Goal: Task Accomplishment & Management: Manage account settings

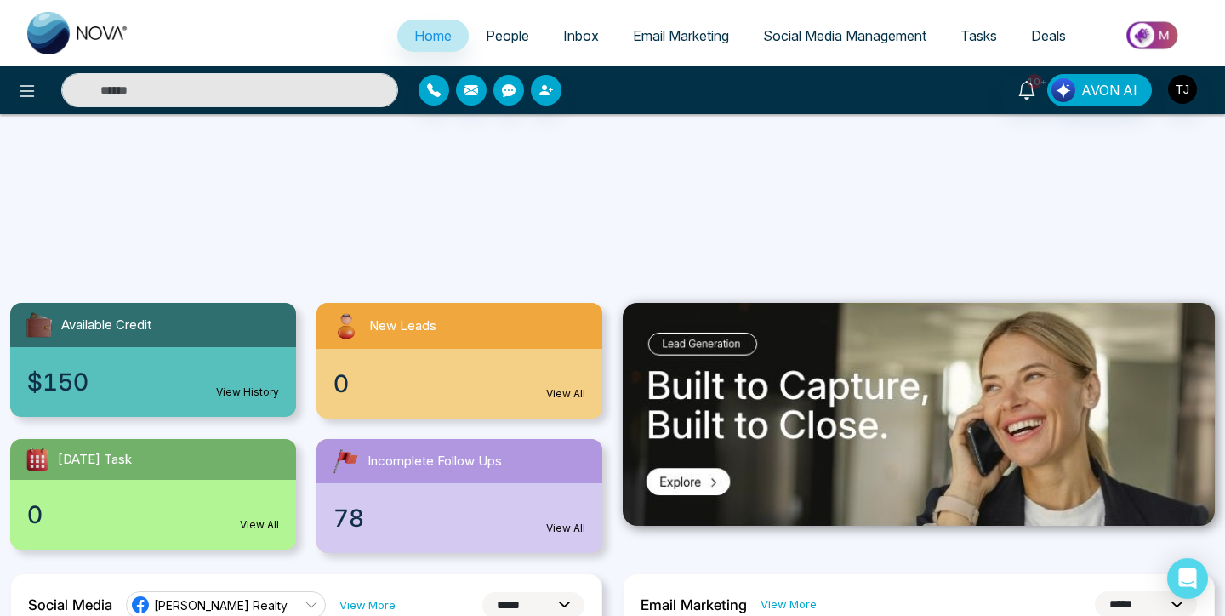
select select "*"
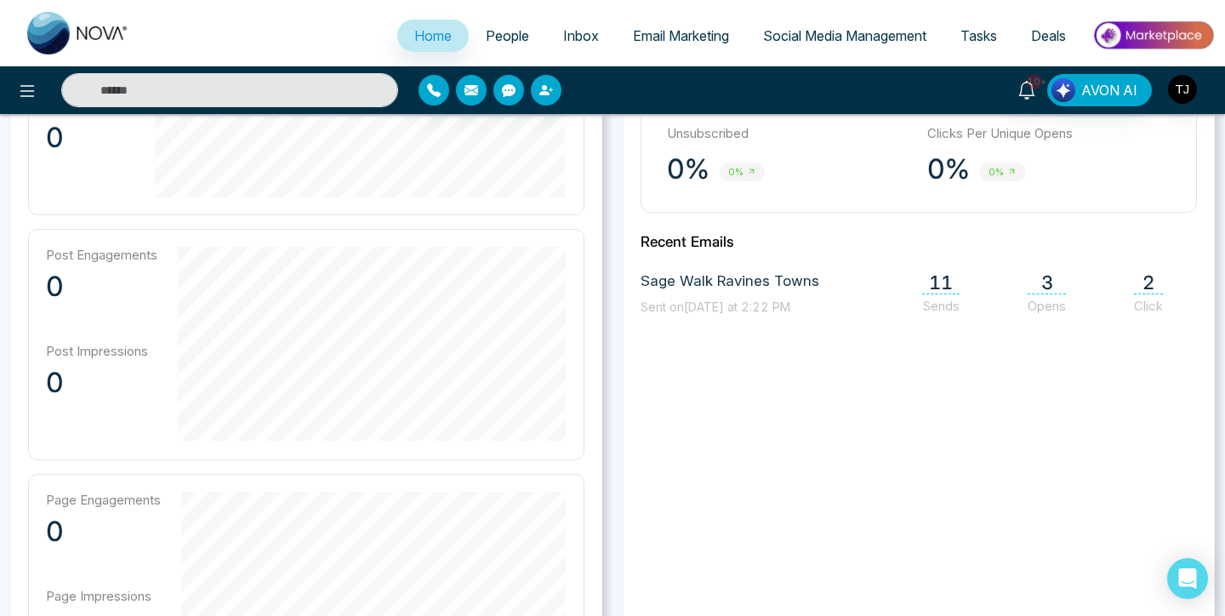
scroll to position [396, 0]
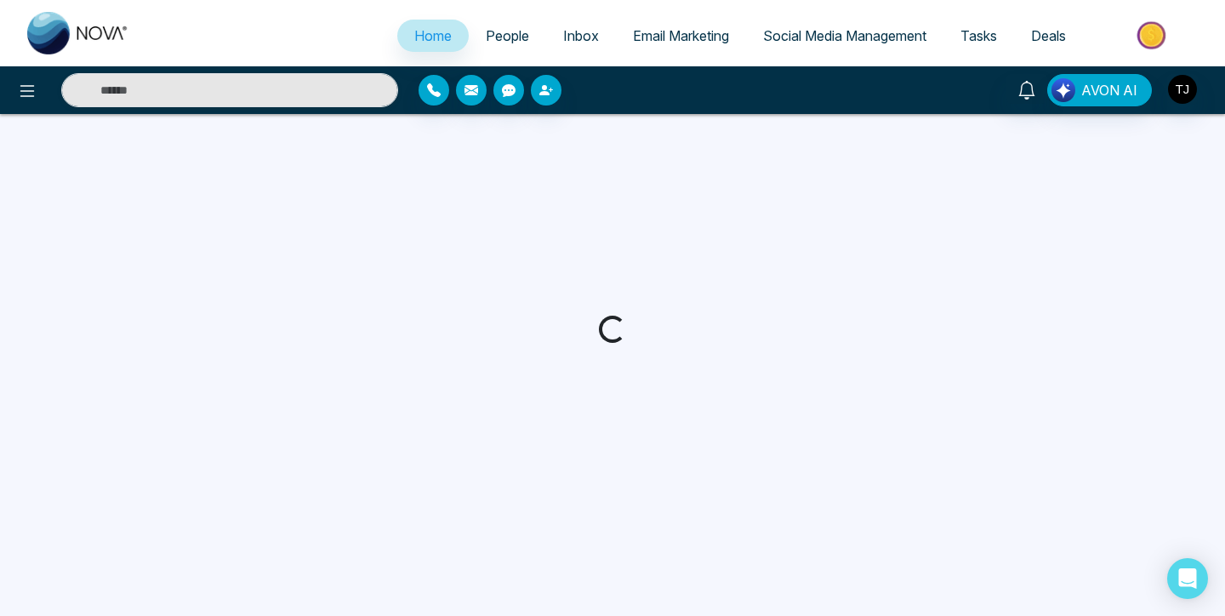
select select "*"
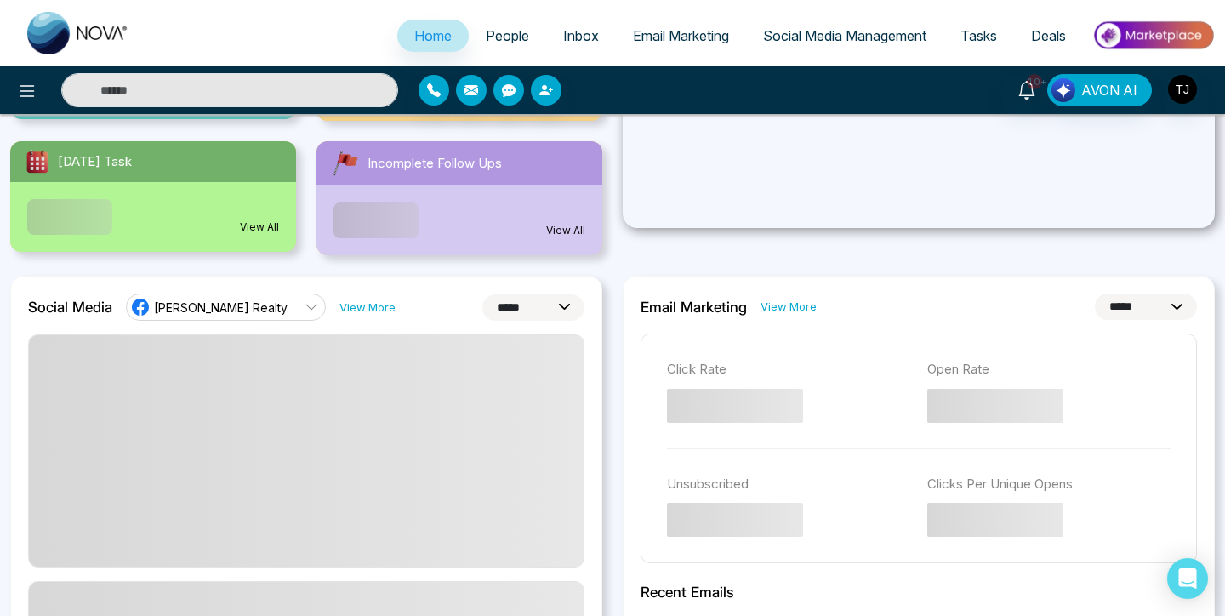
scroll to position [312, 0]
